Goal: Task Accomplishment & Management: Manage account settings

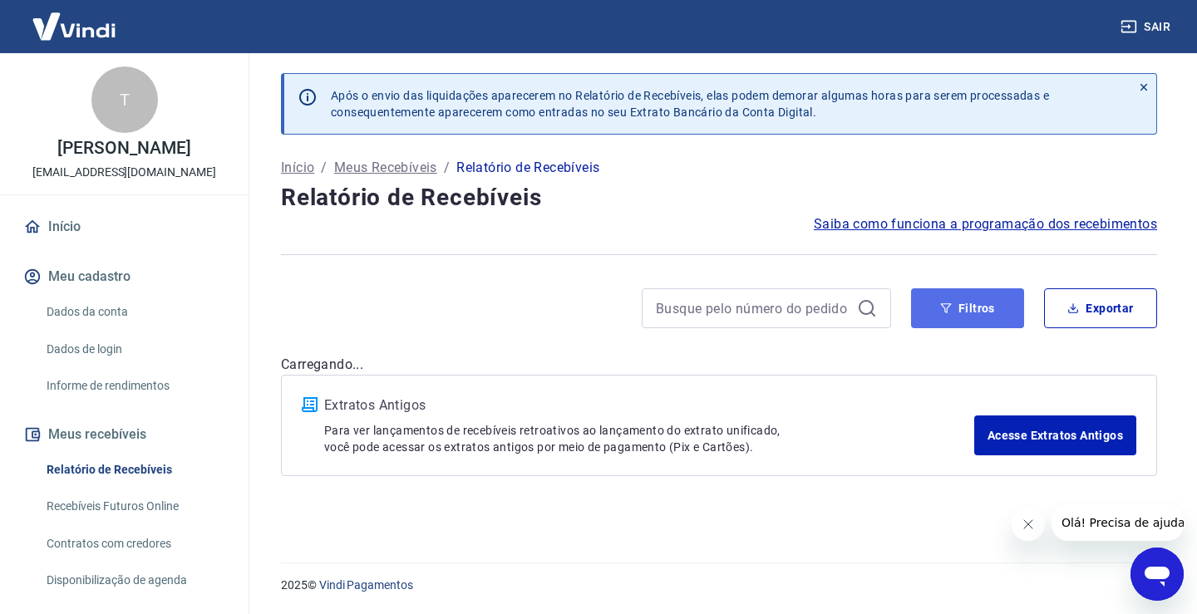
click at [989, 313] on button "Filtros" at bounding box center [967, 309] width 113 height 40
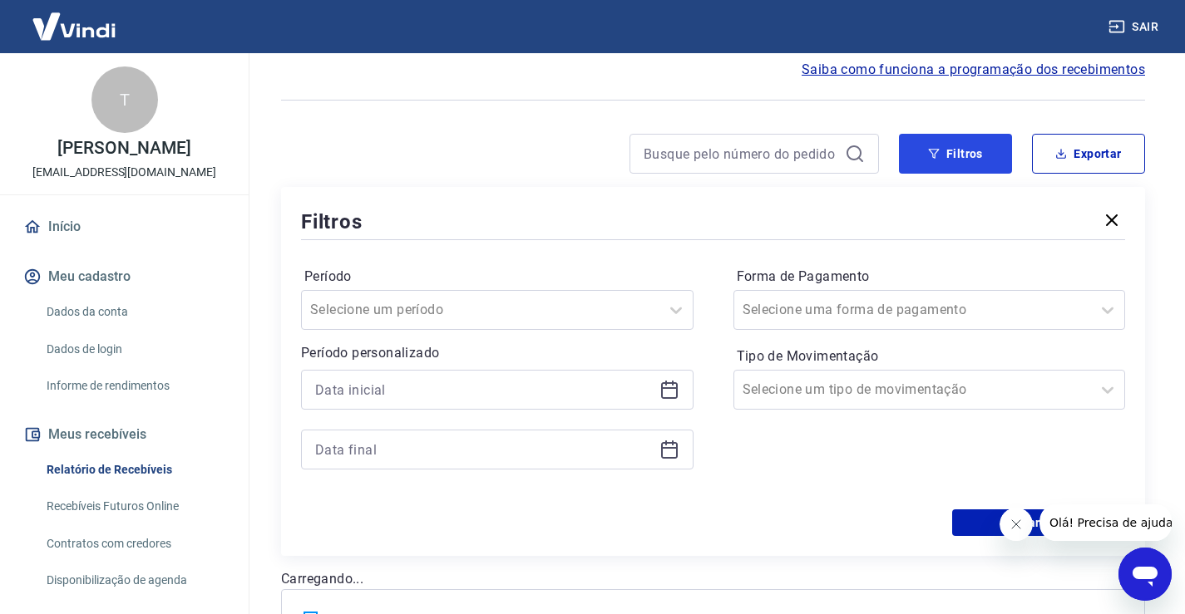
scroll to position [166, 0]
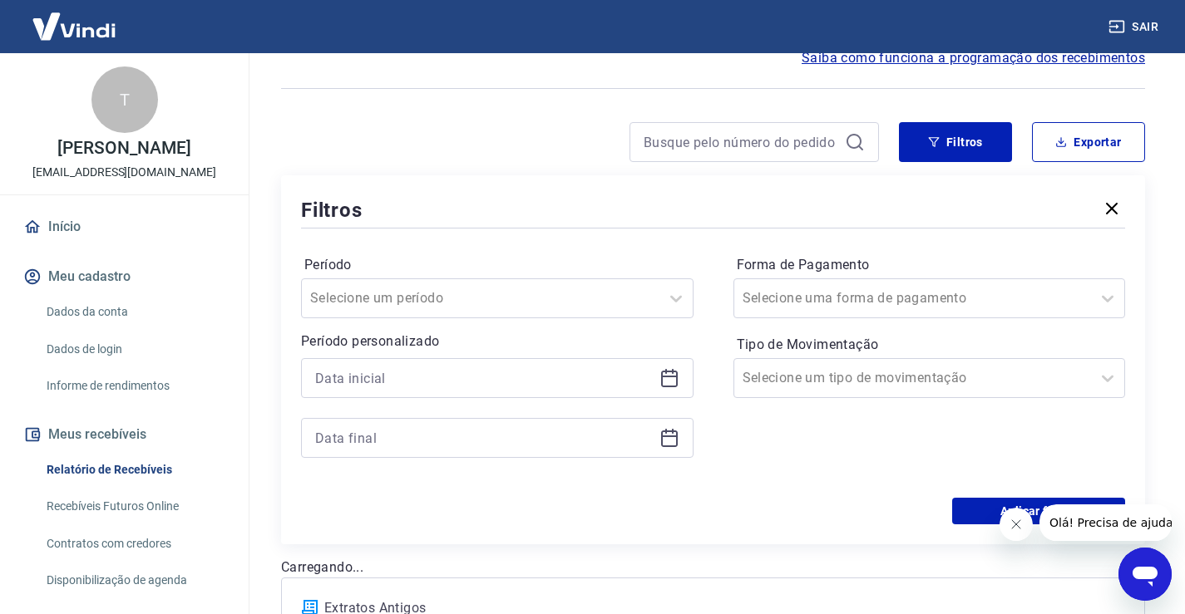
click at [1014, 525] on icon "Fechar mensagem da empresa" at bounding box center [1015, 524] width 13 height 13
click at [667, 378] on icon at bounding box center [669, 378] width 20 height 20
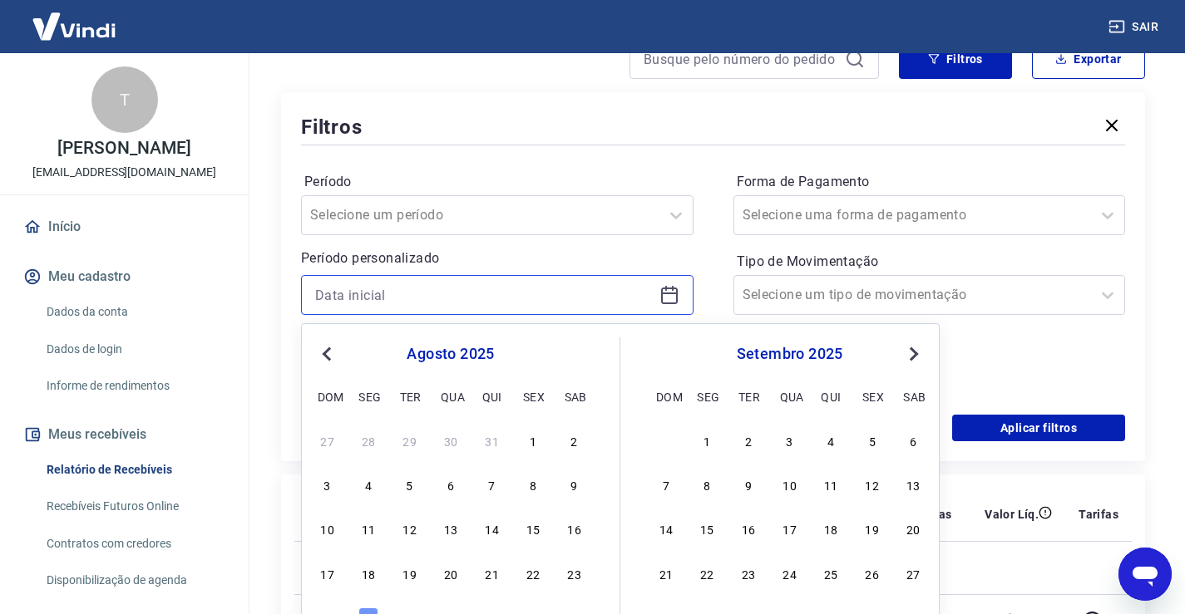
scroll to position [333, 0]
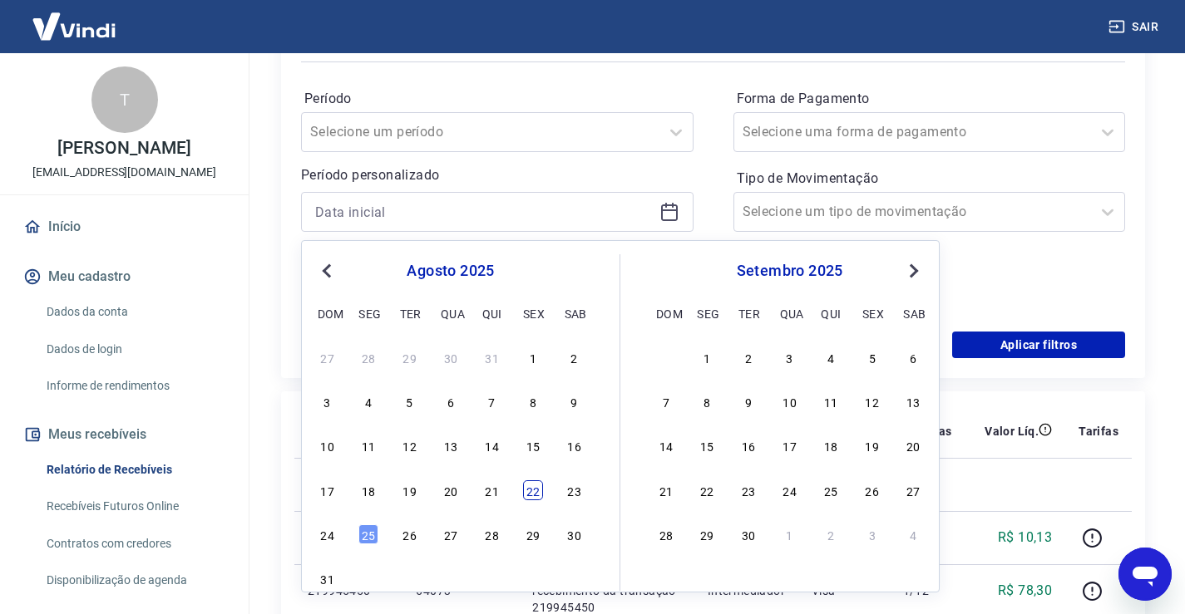
click at [536, 489] on div "22" at bounding box center [533, 491] width 20 height 20
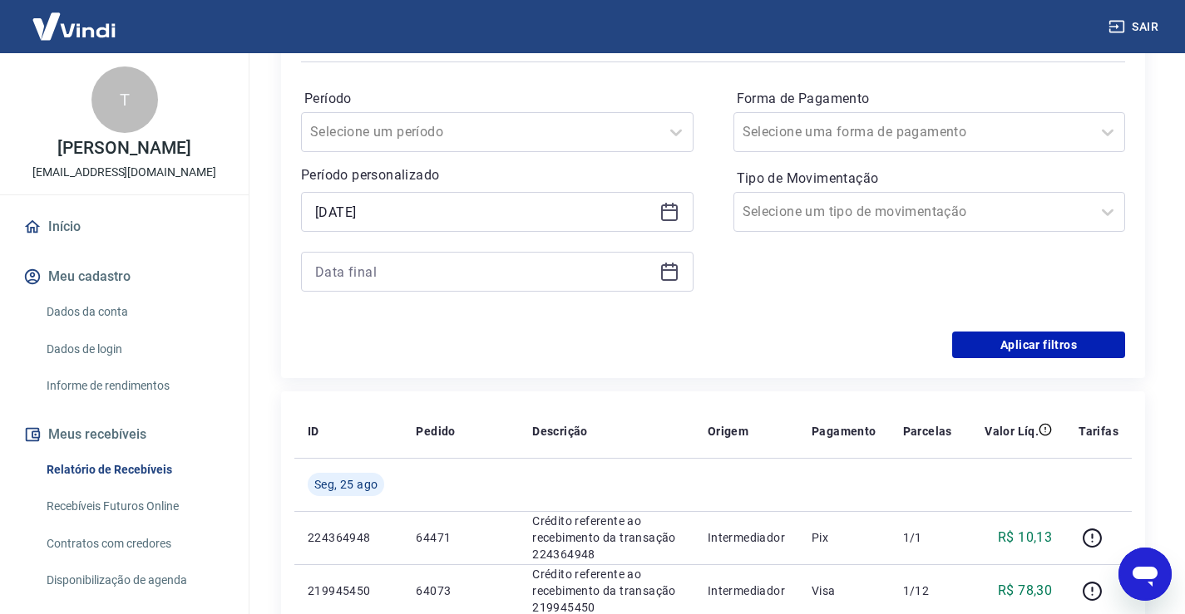
type input "[DATE]"
click at [684, 269] on div at bounding box center [497, 272] width 392 height 40
click at [674, 273] on icon at bounding box center [669, 272] width 20 height 20
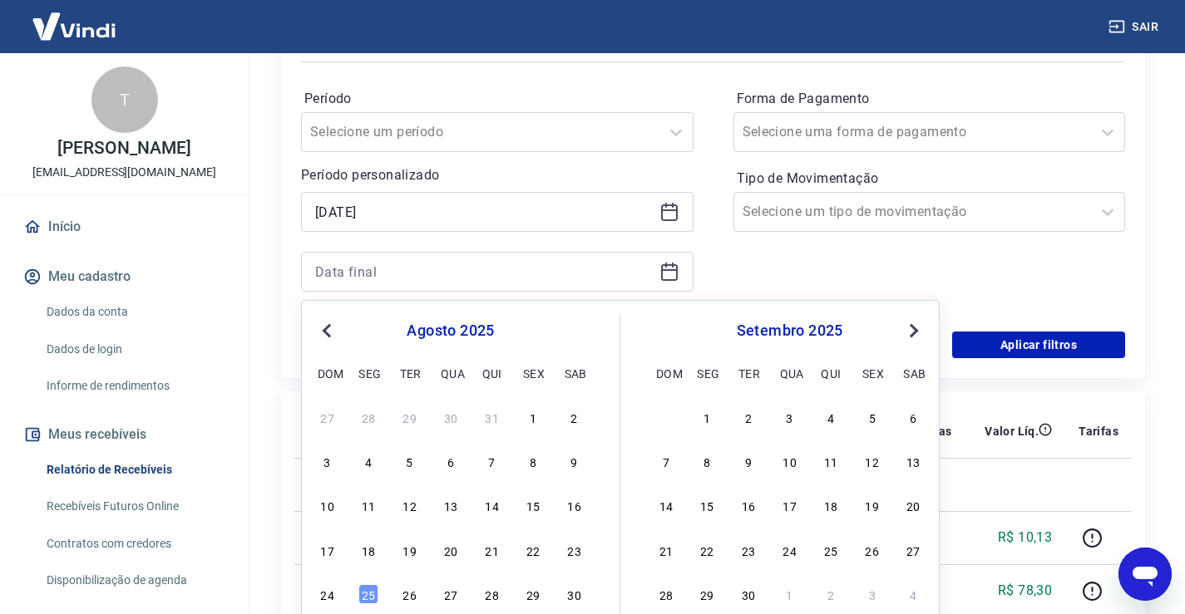
click at [322, 594] on div "24" at bounding box center [328, 595] width 20 height 20
type input "[DATE]"
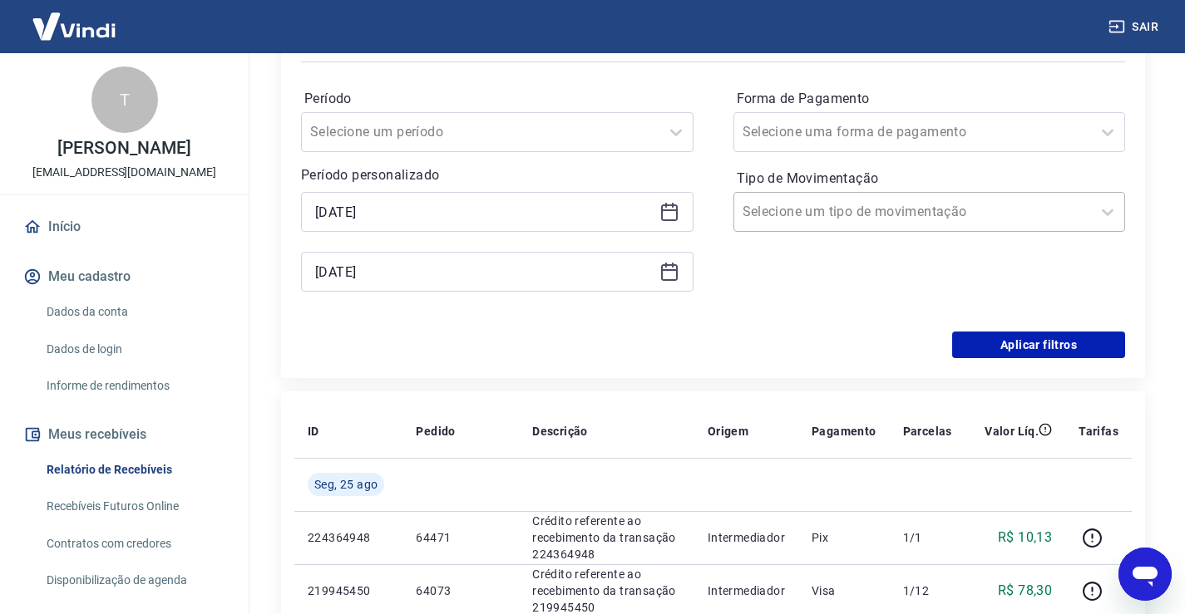
click at [1004, 229] on div "Selecione um tipo de movimentação" at bounding box center [929, 212] width 392 height 40
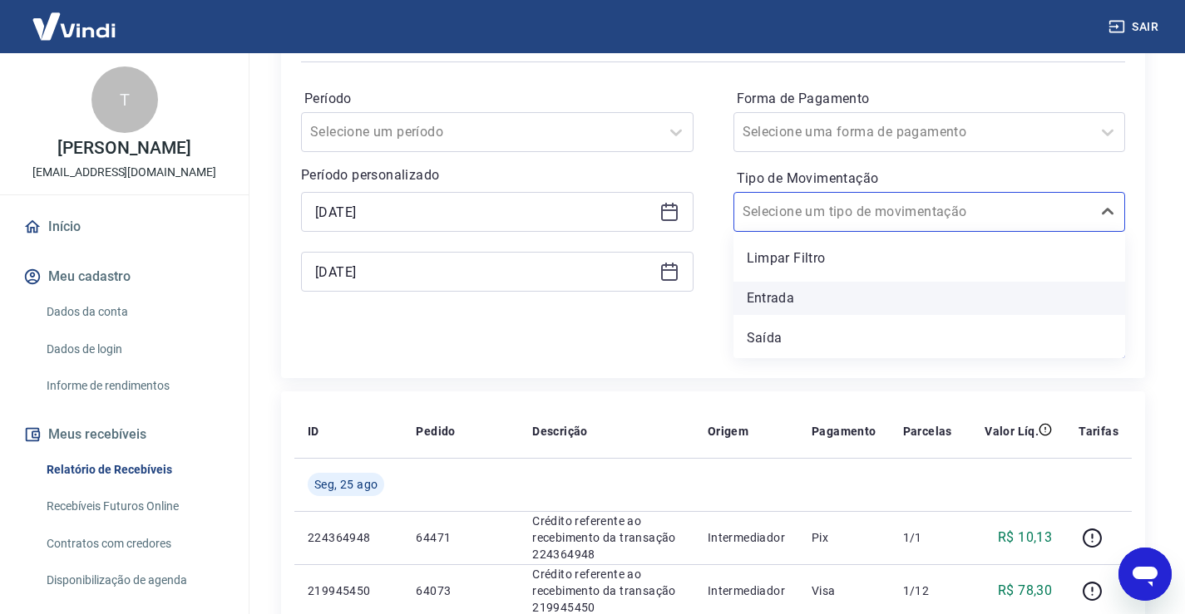
click at [805, 311] on div "Entrada" at bounding box center [929, 298] width 392 height 33
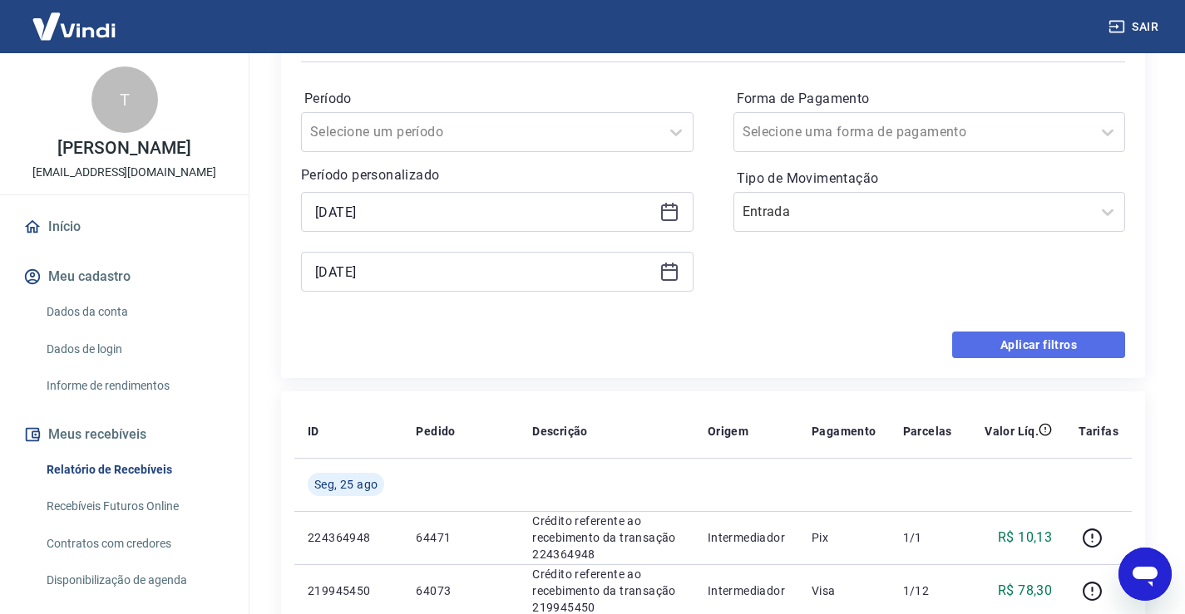
click at [1086, 338] on button "Aplicar filtros" at bounding box center [1038, 345] width 173 height 27
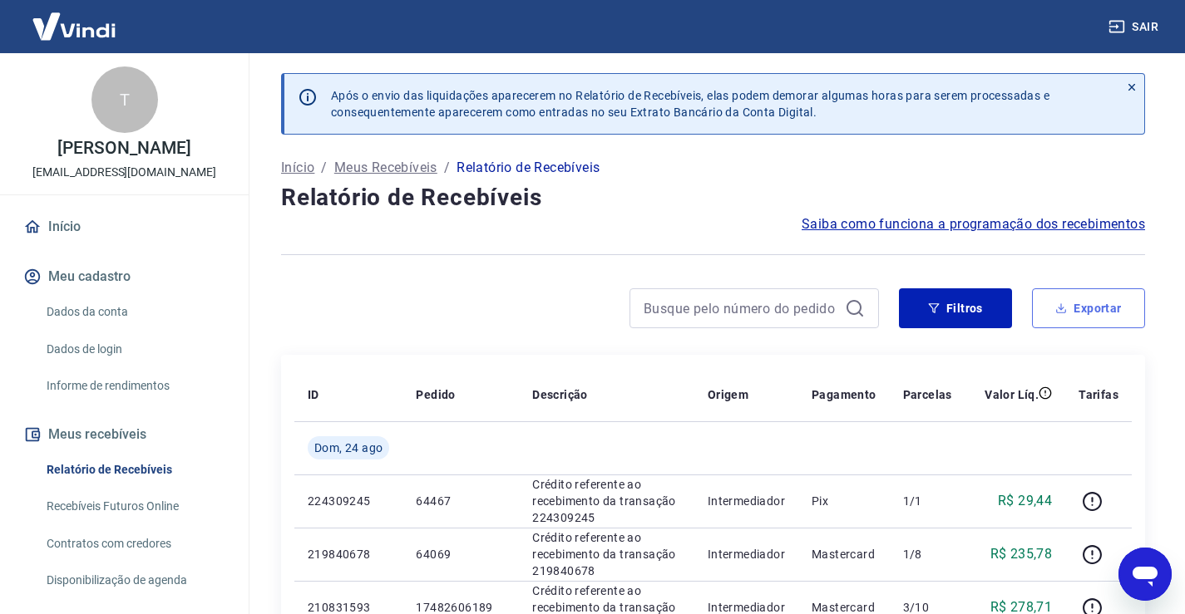
click at [1114, 306] on button "Exportar" at bounding box center [1088, 309] width 113 height 40
type input "[DATE]"
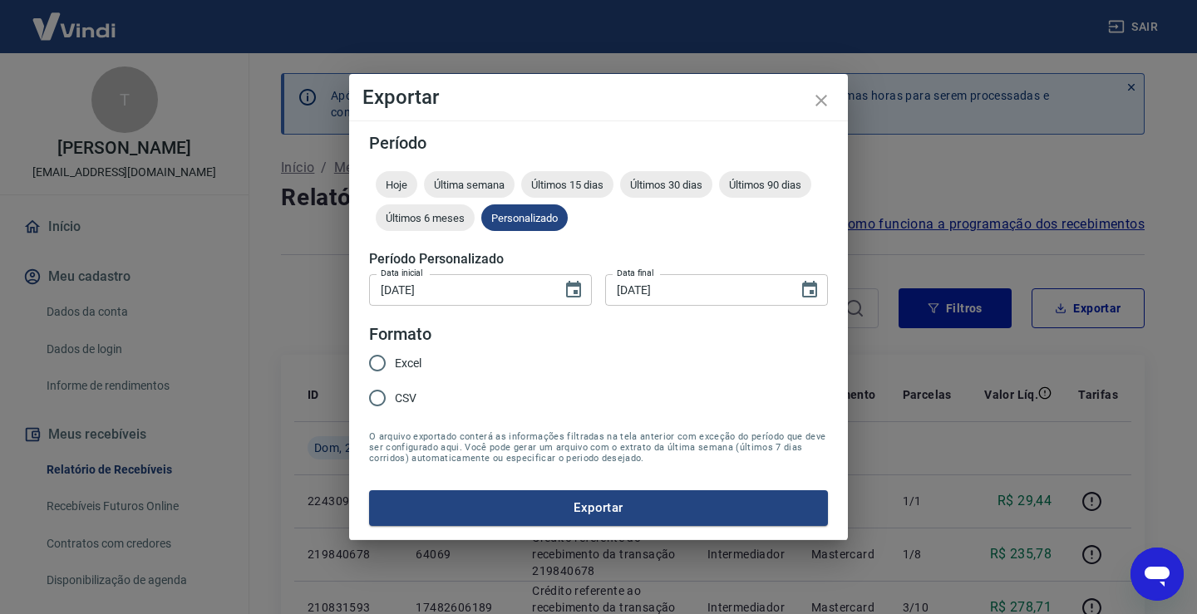
click at [379, 392] on input "CSV" at bounding box center [377, 398] width 35 height 35
radio input "true"
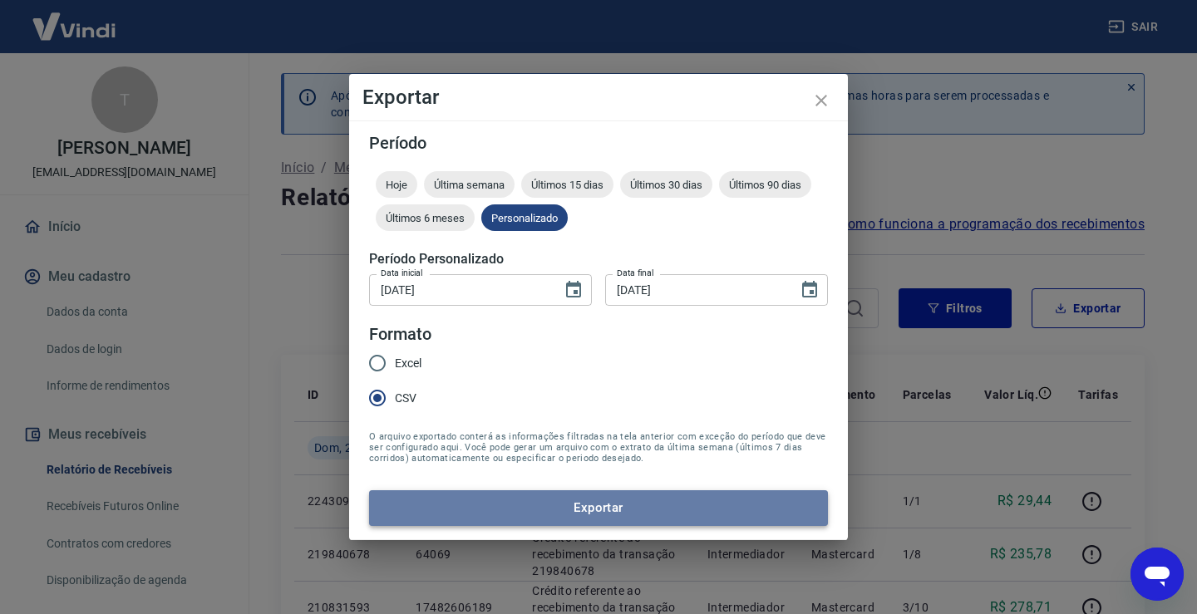
click at [614, 506] on button "Exportar" at bounding box center [598, 508] width 459 height 35
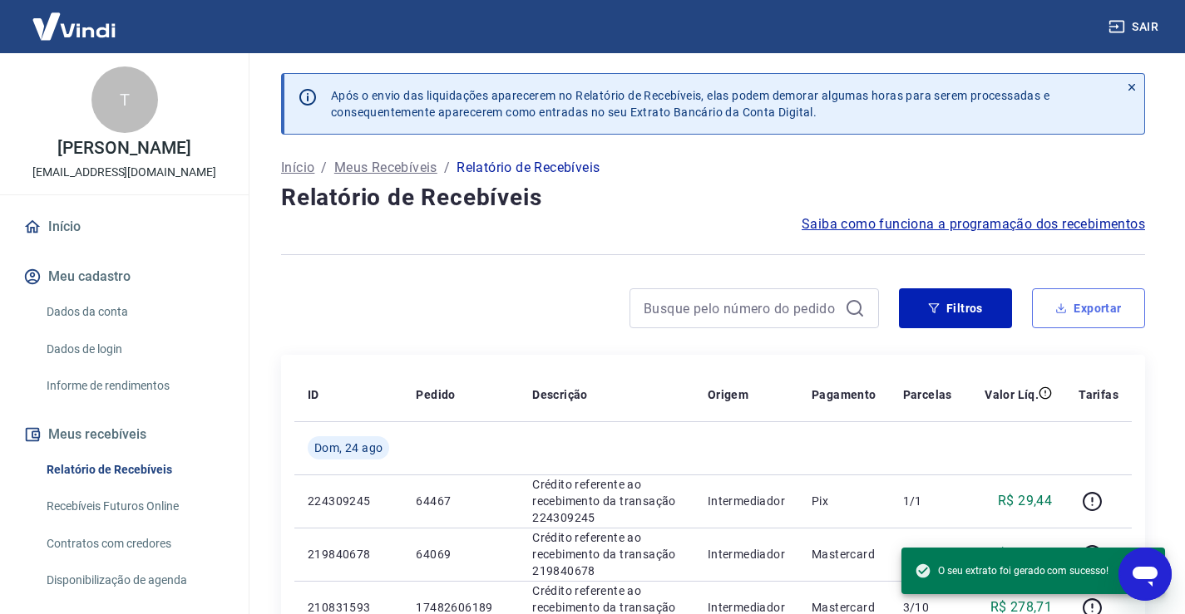
click at [1087, 322] on button "Exportar" at bounding box center [1088, 309] width 113 height 40
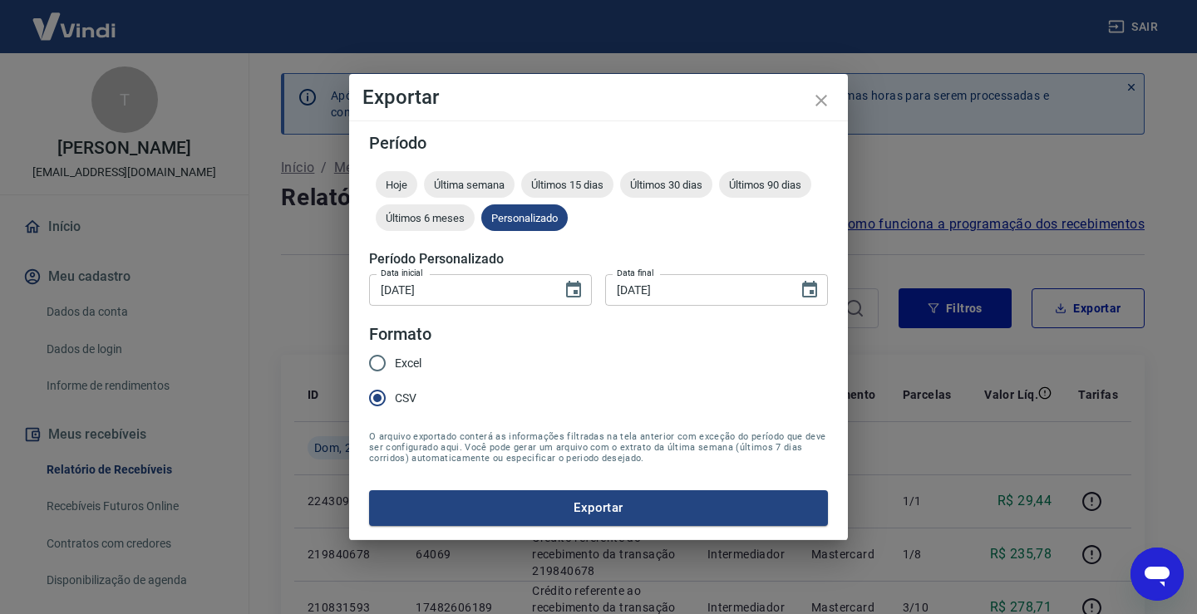
click at [379, 361] on input "Excel" at bounding box center [377, 363] width 35 height 35
radio input "true"
click at [591, 511] on button "Exportar" at bounding box center [598, 508] width 459 height 35
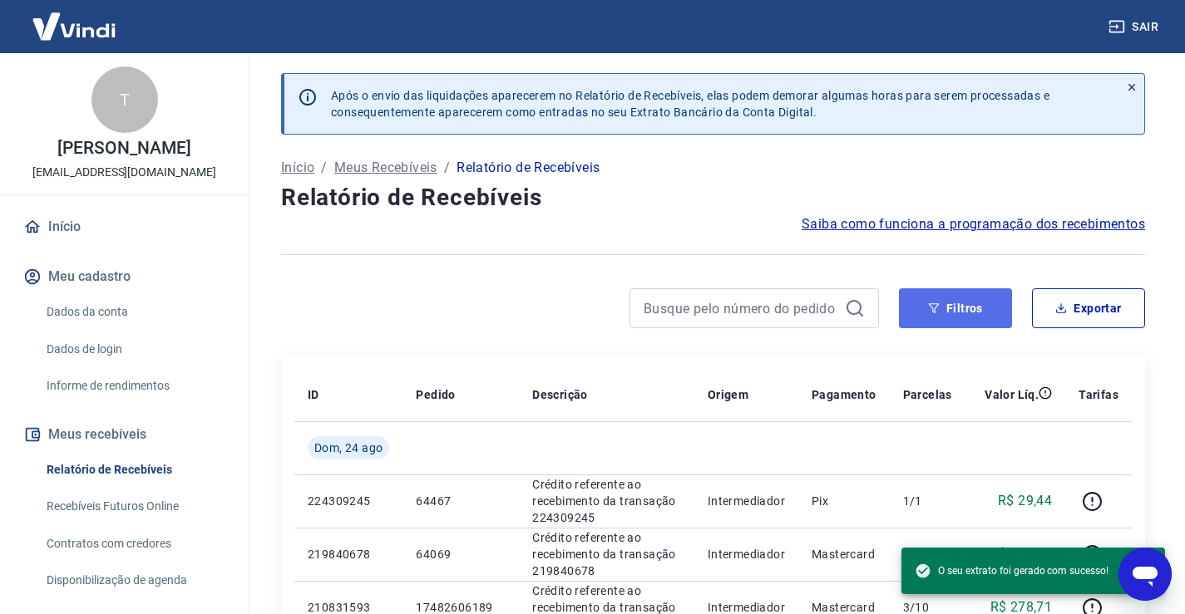
click at [930, 321] on button "Filtros" at bounding box center [955, 309] width 113 height 40
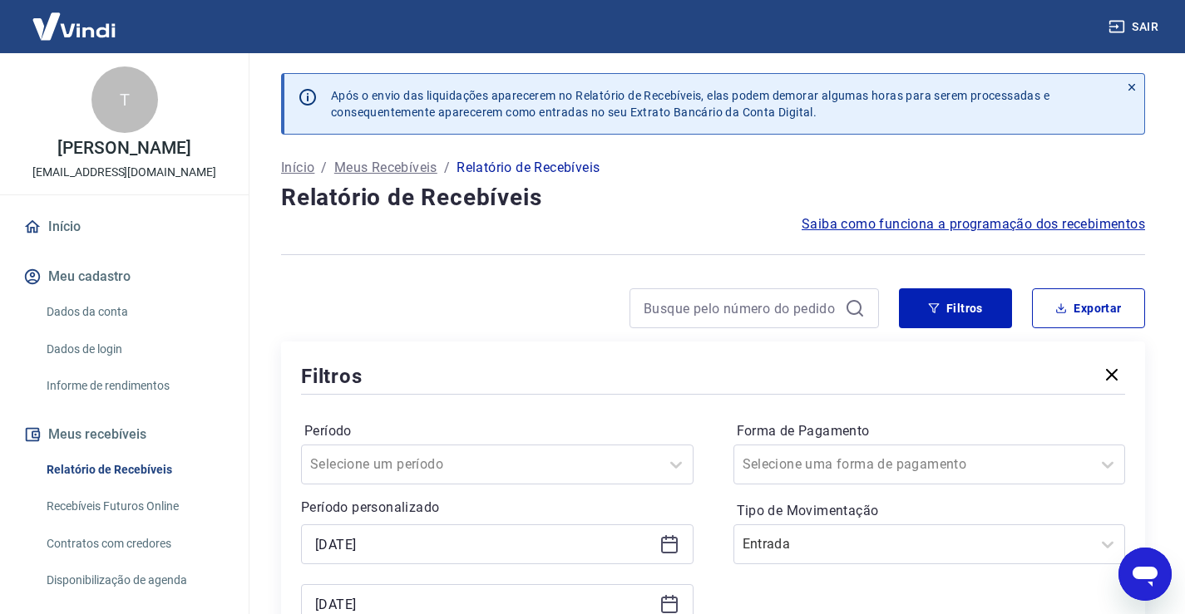
click at [580, 308] on div at bounding box center [580, 309] width 598 height 40
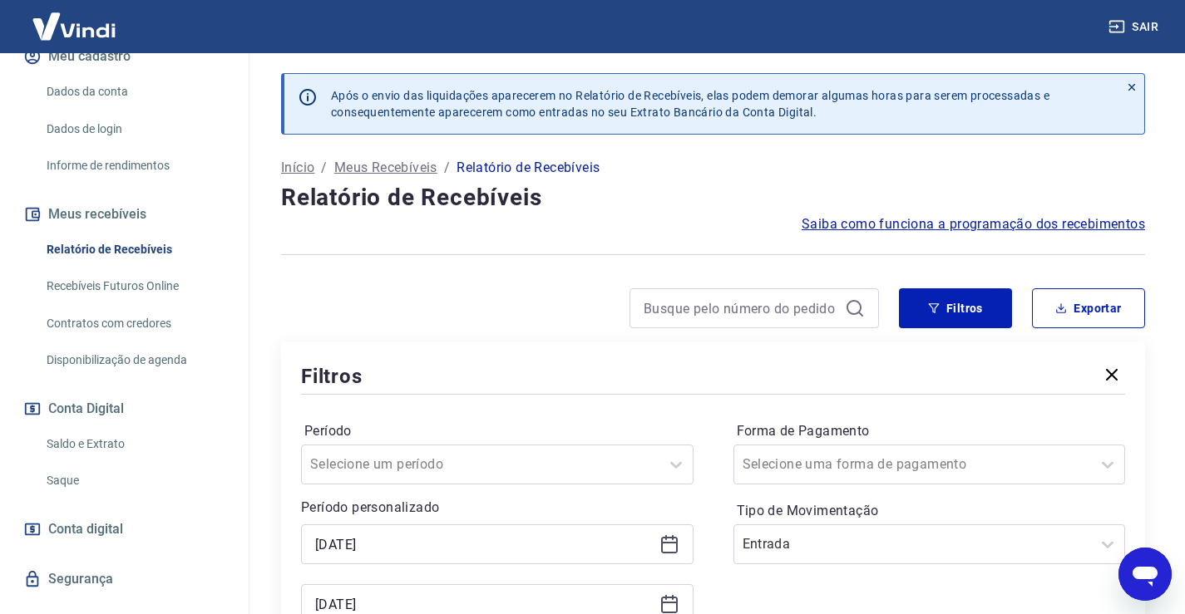
scroll to position [249, 0]
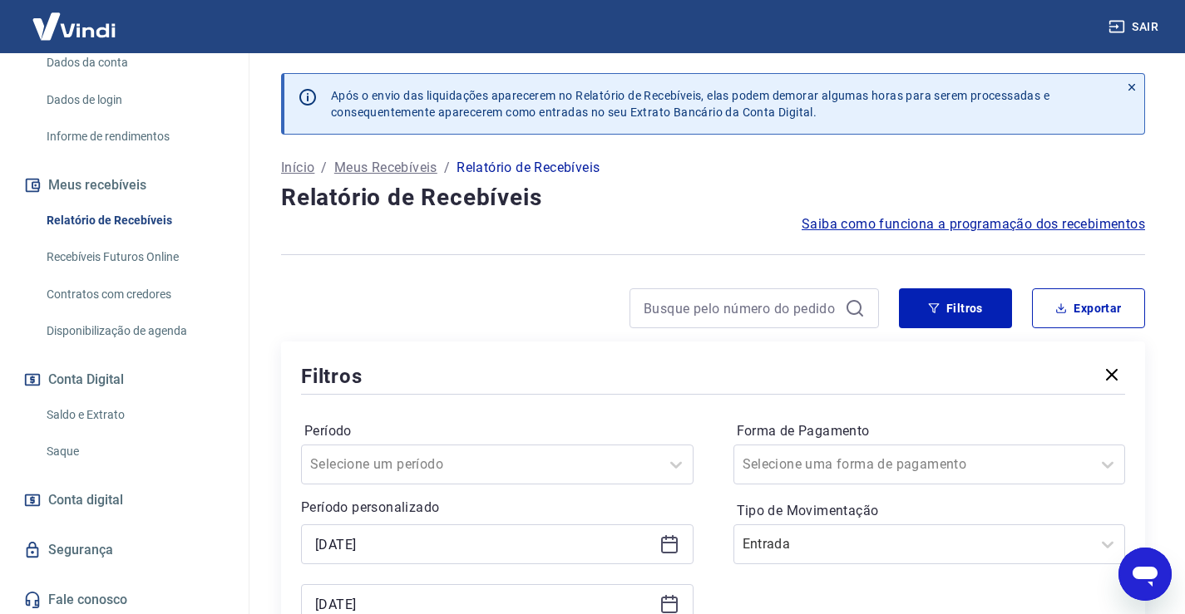
click at [64, 469] on link "Saque" at bounding box center [134, 452] width 189 height 34
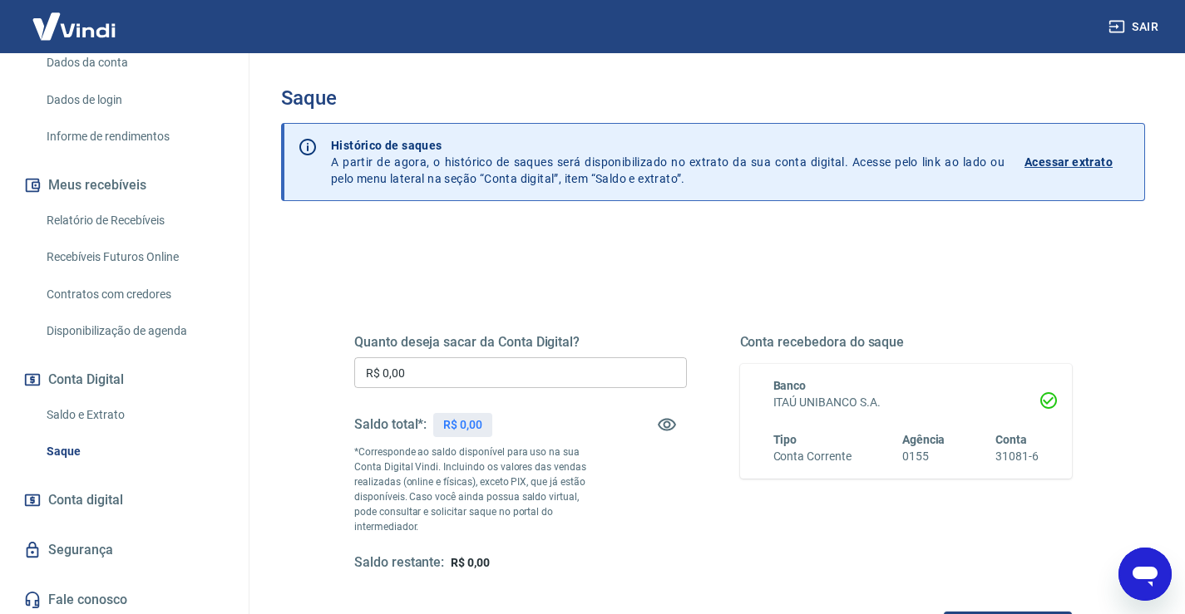
click at [393, 373] on input "R$ 0,00" at bounding box center [520, 373] width 333 height 31
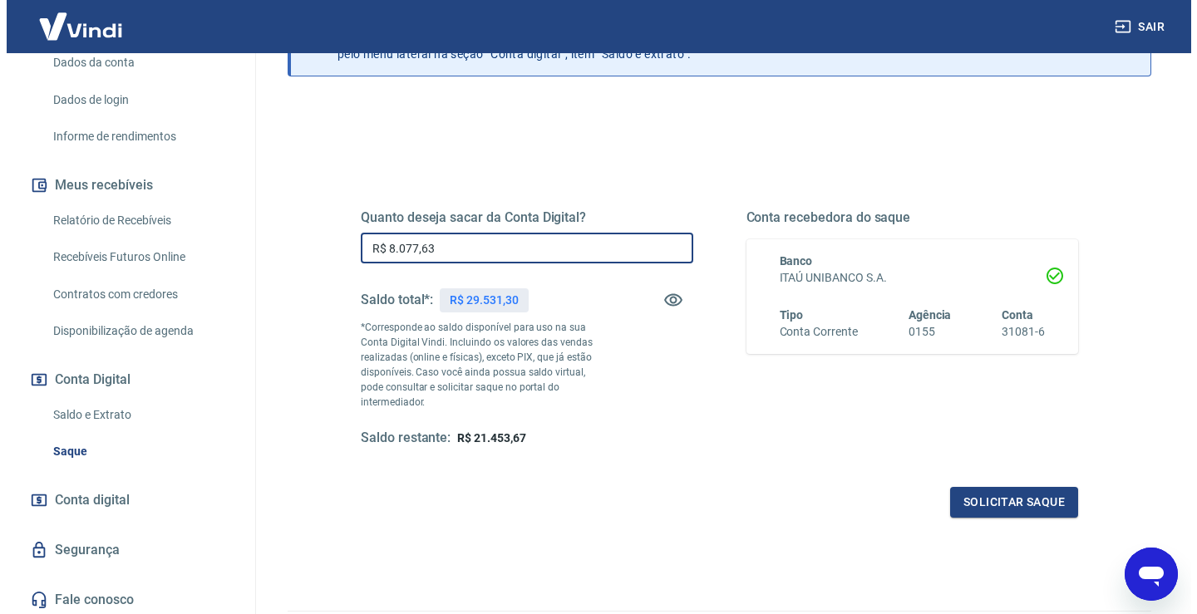
scroll to position [166, 0]
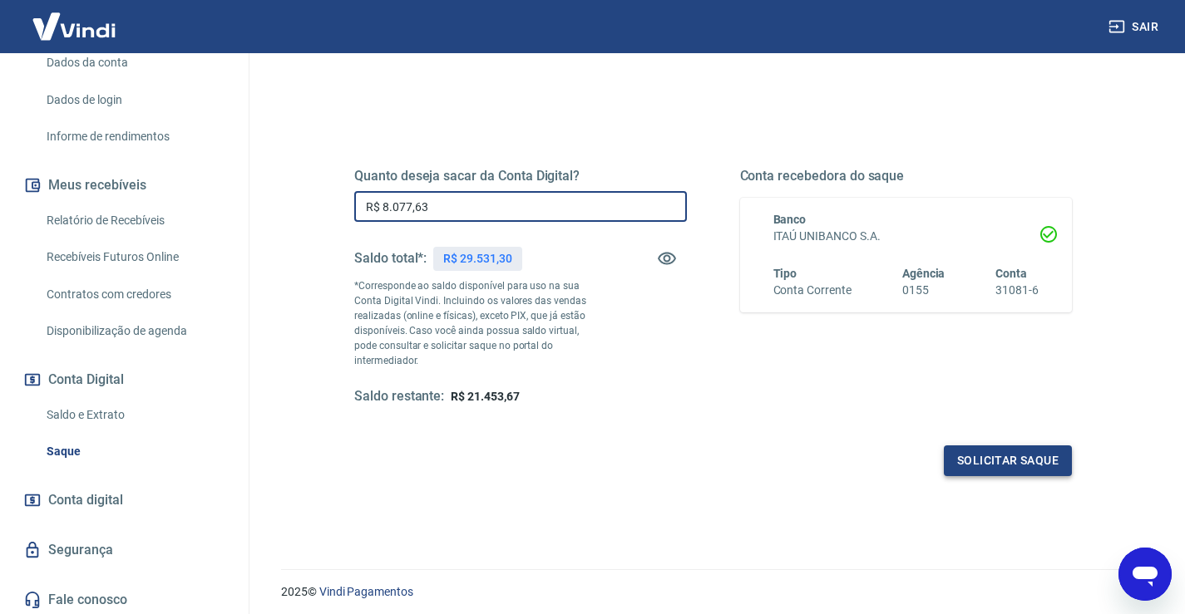
type input "R$ 8.077,63"
click at [989, 451] on button "Solicitar saque" at bounding box center [1008, 461] width 128 height 31
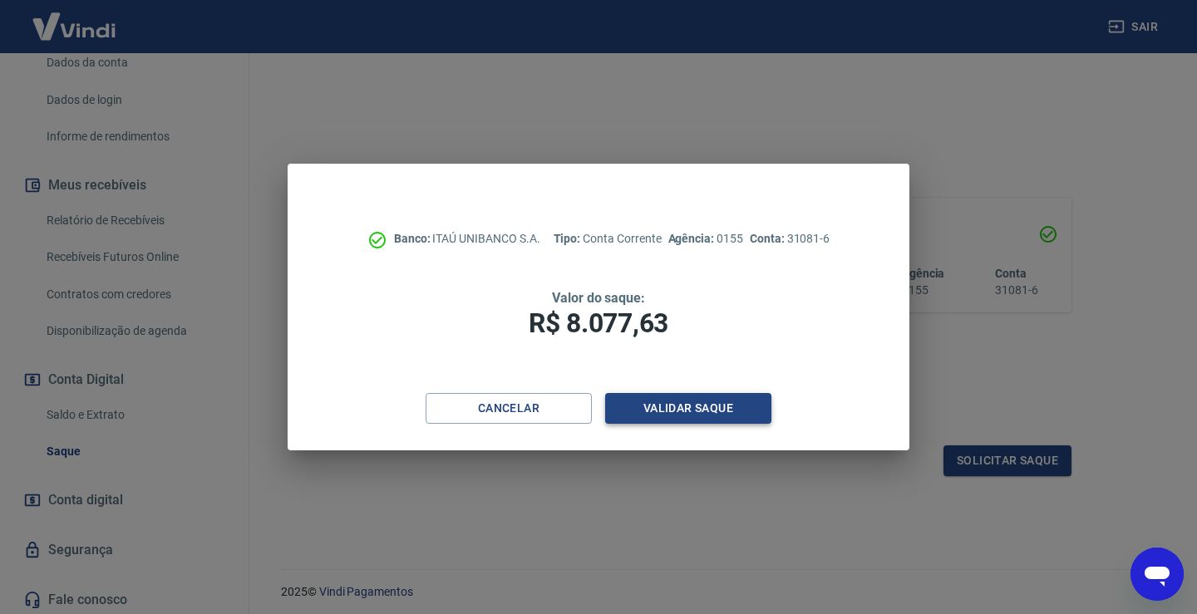
click at [679, 418] on button "Validar saque" at bounding box center [688, 408] width 166 height 31
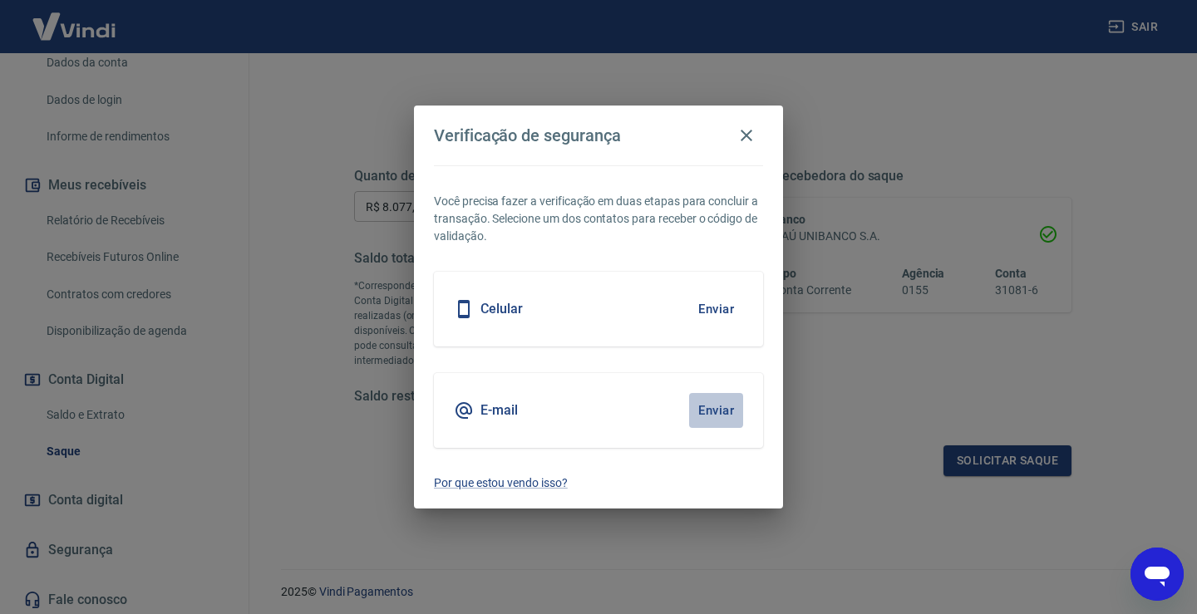
click at [707, 409] on button "Enviar" at bounding box center [716, 410] width 54 height 35
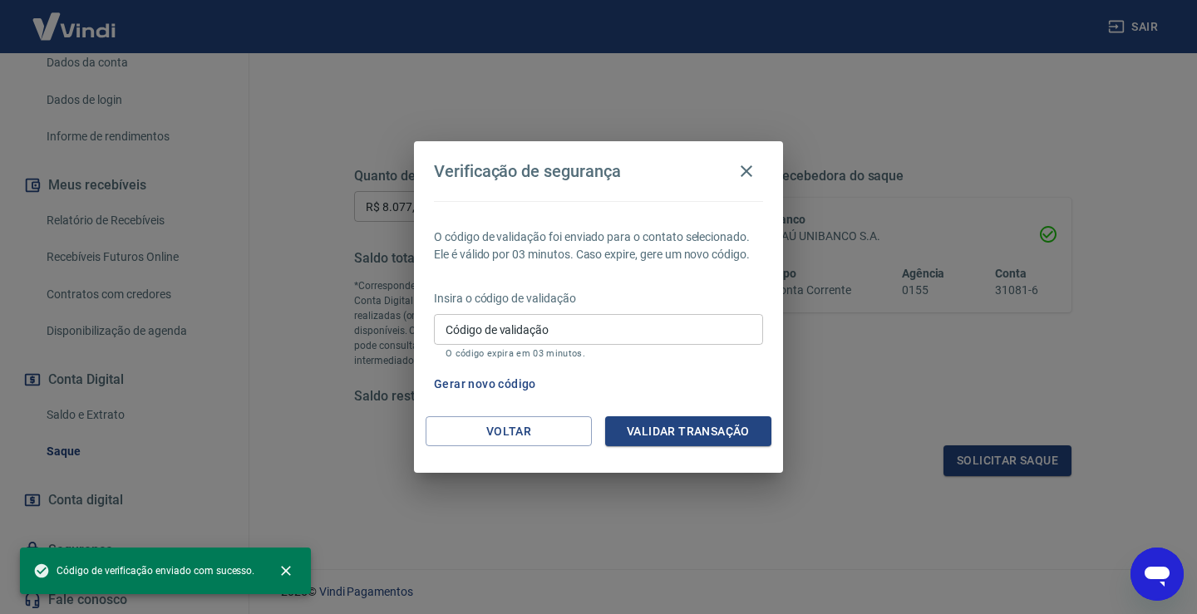
click at [574, 338] on input "Código de validação" at bounding box center [598, 329] width 329 height 31
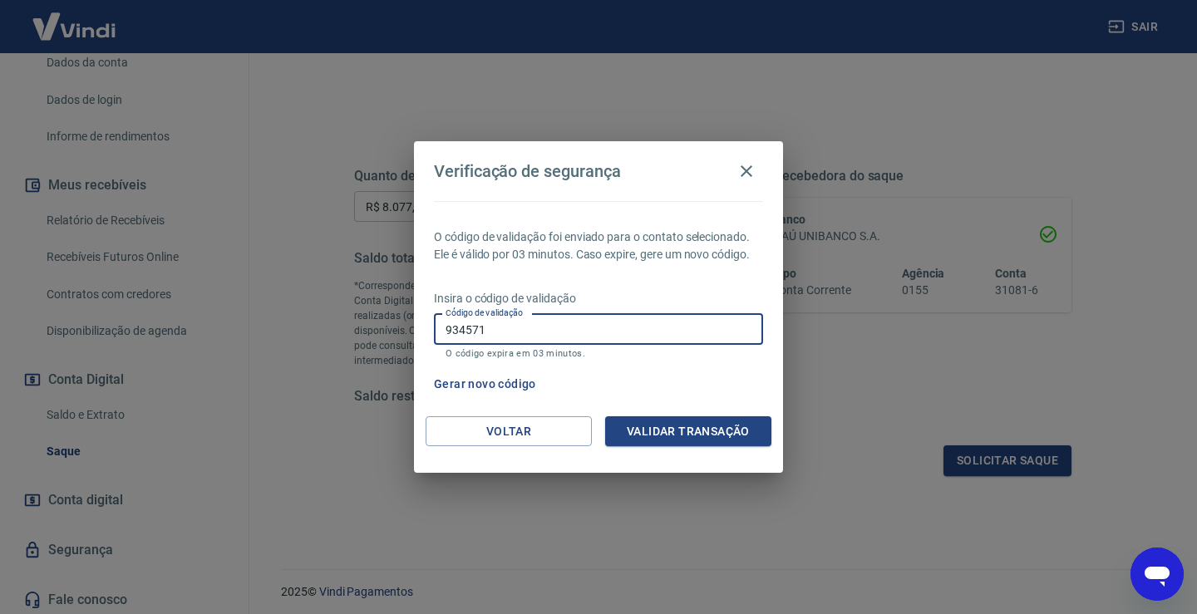
type input "934571"
click at [699, 437] on button "Validar transação" at bounding box center [688, 432] width 166 height 31
